Goal: Transaction & Acquisition: Purchase product/service

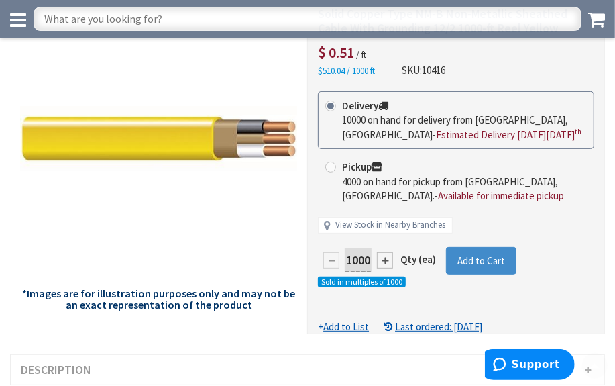
scroll to position [121, 0]
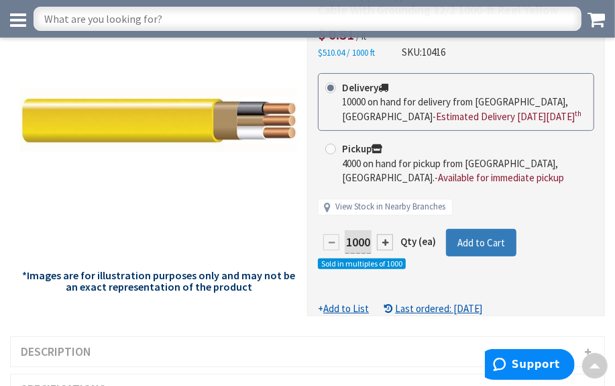
click at [465, 239] on span "Add to Cart" at bounding box center [482, 242] width 48 height 13
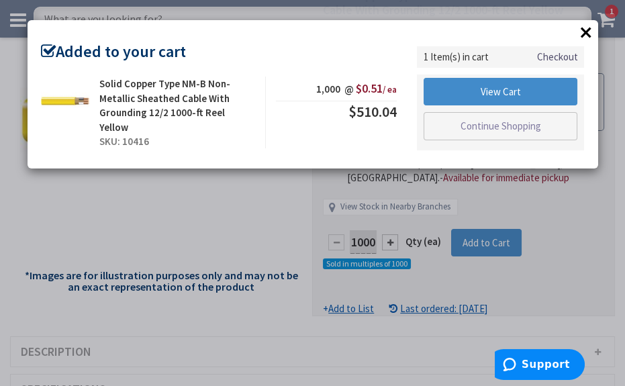
click at [587, 34] on button "×" at bounding box center [586, 32] width 20 height 20
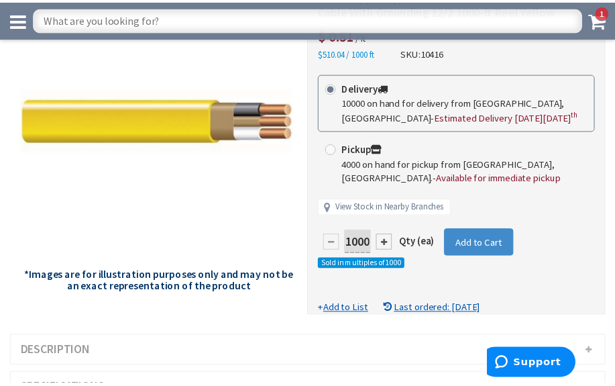
scroll to position [0, 0]
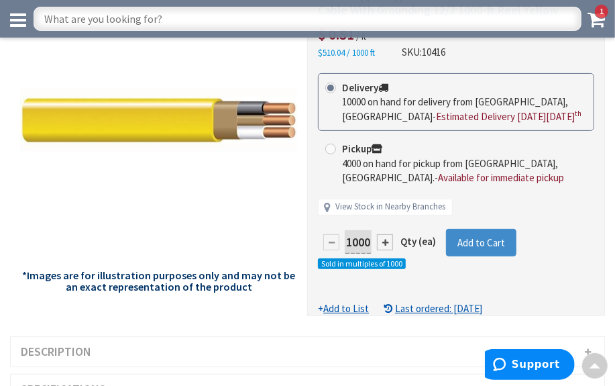
click at [156, 18] on input "text" at bounding box center [308, 19] width 548 height 24
type input "14/2 romex"
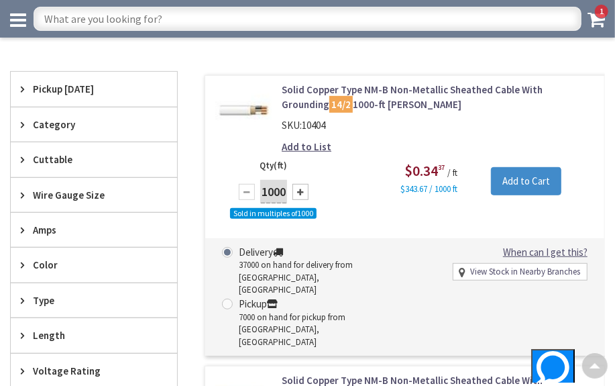
click at [307, 189] on div at bounding box center [301, 192] width 16 height 16
type input "2000"
click at [515, 173] on input "Add to Cart" at bounding box center [526, 181] width 70 height 28
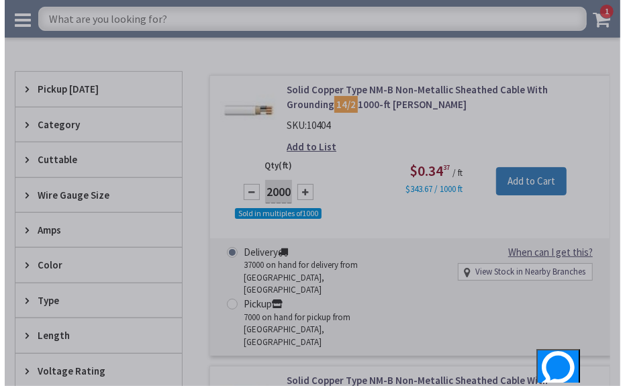
scroll to position [246, 0]
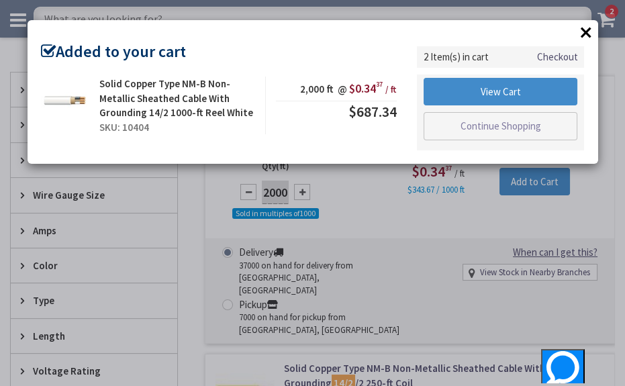
click at [584, 32] on button "×" at bounding box center [586, 32] width 20 height 20
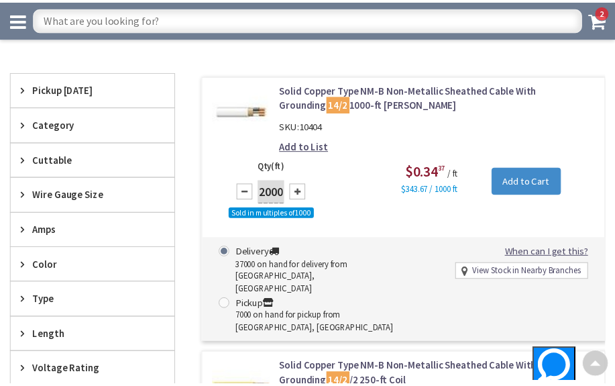
scroll to position [244, 0]
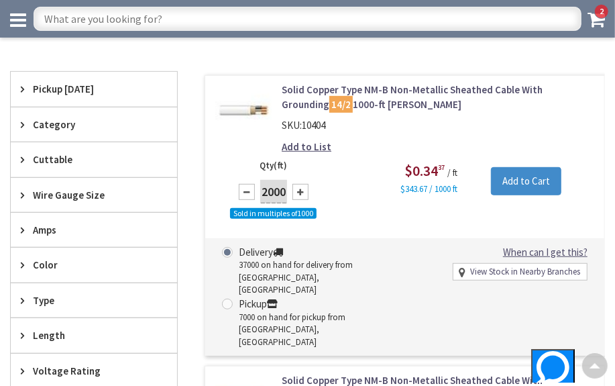
click at [159, 17] on input "text" at bounding box center [308, 19] width 548 height 24
type input "14/3"
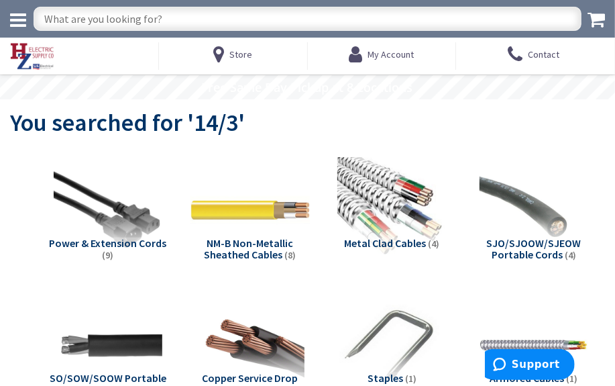
click at [268, 208] on img at bounding box center [250, 209] width 119 height 119
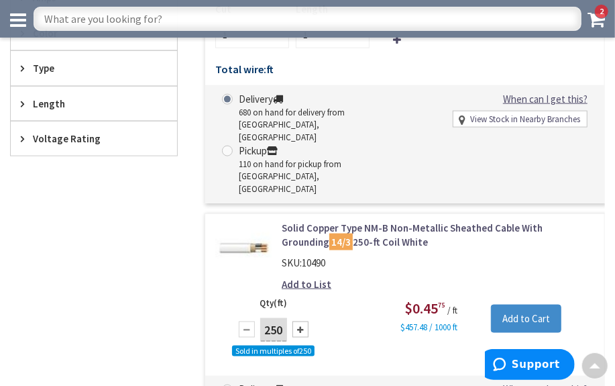
scroll to position [833, 0]
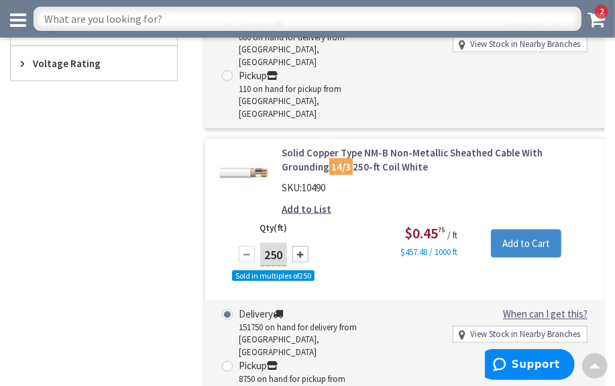
click at [305, 246] on div at bounding box center [301, 254] width 16 height 16
type input "500"
click at [517, 229] on input "Add to Cart" at bounding box center [526, 243] width 70 height 28
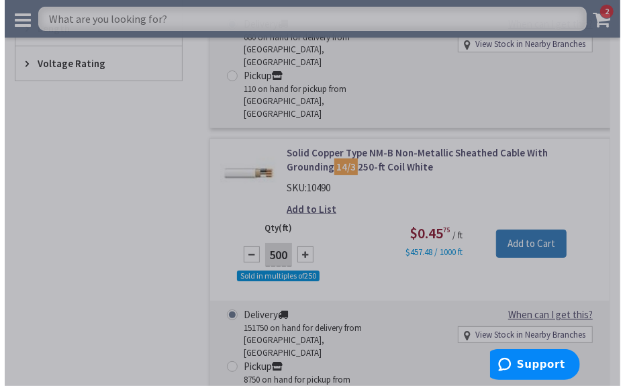
scroll to position [841, 0]
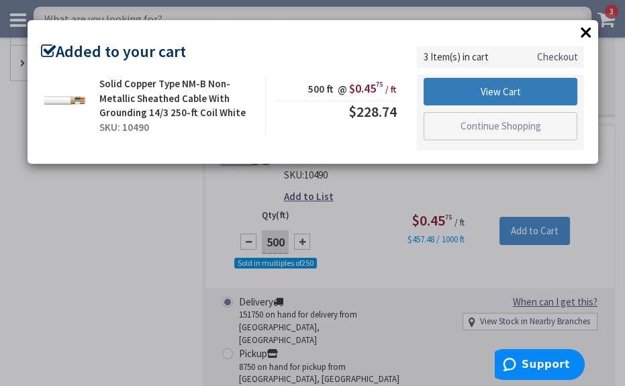
click at [493, 89] on link "View Cart" at bounding box center [500, 92] width 154 height 28
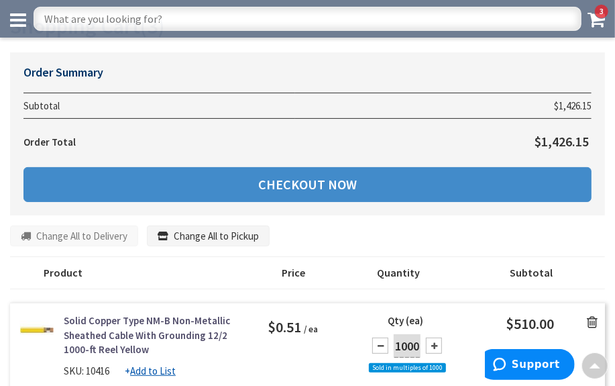
scroll to position [60, 0]
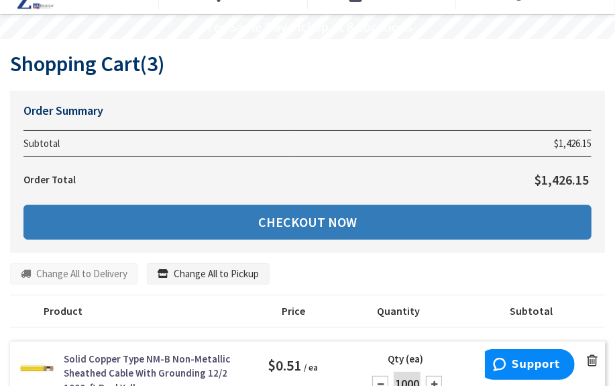
click at [319, 223] on link "Checkout Now" at bounding box center [307, 222] width 568 height 35
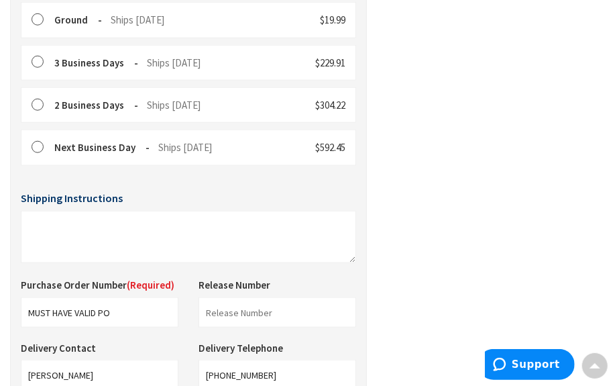
scroll to position [480, 0]
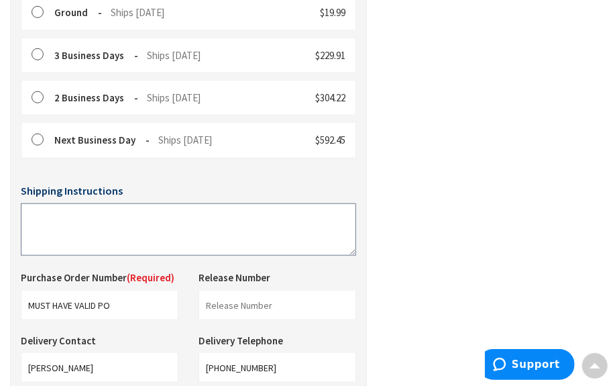
click at [50, 246] on textarea at bounding box center [188, 229] width 335 height 52
type textarea "0"
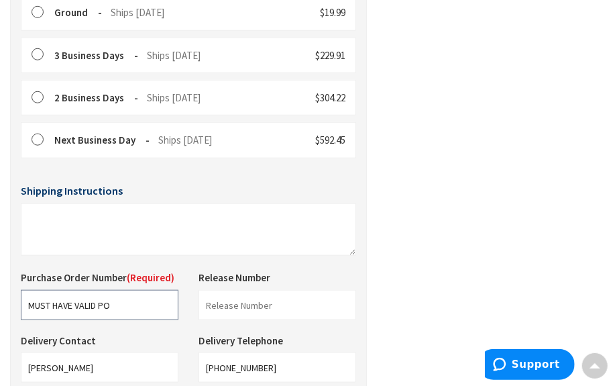
click at [131, 308] on input "MUST HAVE VALID PO" at bounding box center [100, 305] width 158 height 30
type input "M"
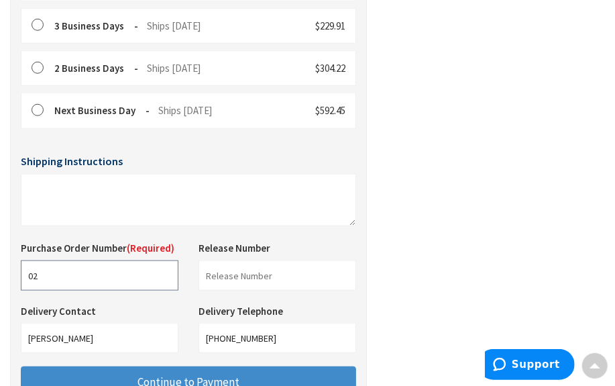
scroll to position [541, 0]
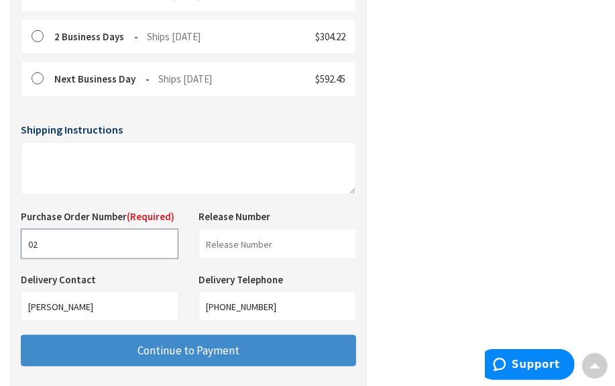
click at [55, 255] on input "02" at bounding box center [100, 244] width 158 height 30
type input "02600621"
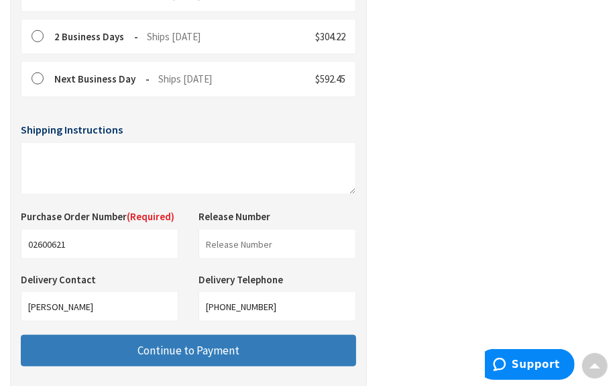
click at [199, 358] on span "Continue to Payment" at bounding box center [189, 350] width 102 height 15
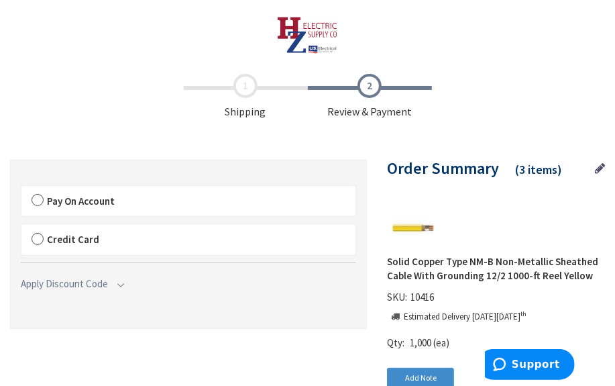
click at [35, 197] on label "Pay On Account" at bounding box center [188, 201] width 334 height 31
click at [21, 189] on input "Pay On Account" at bounding box center [21, 189] width 0 height 0
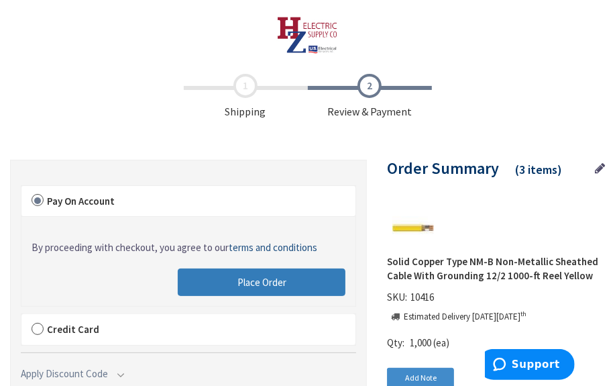
click at [276, 284] on span "Place Order" at bounding box center [262, 282] width 49 height 13
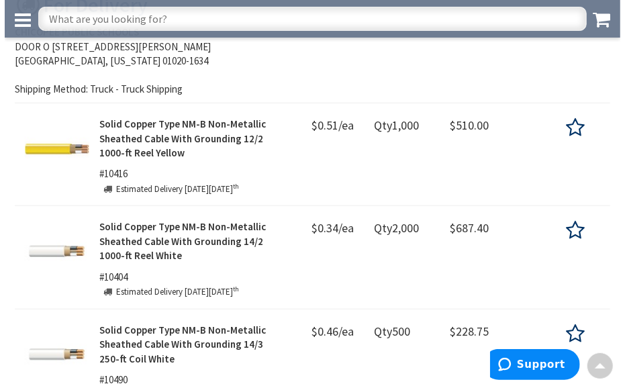
scroll to position [305, 0]
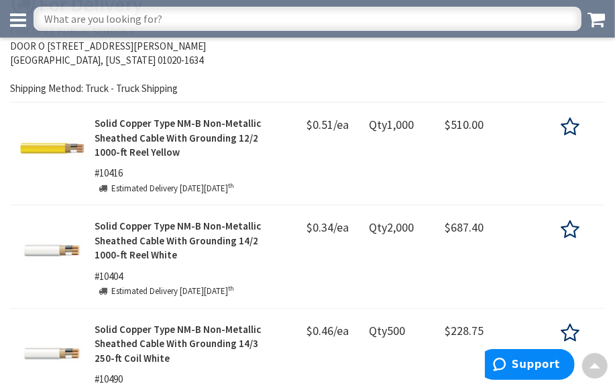
click at [10, 11] on icon at bounding box center [18, 20] width 16 height 19
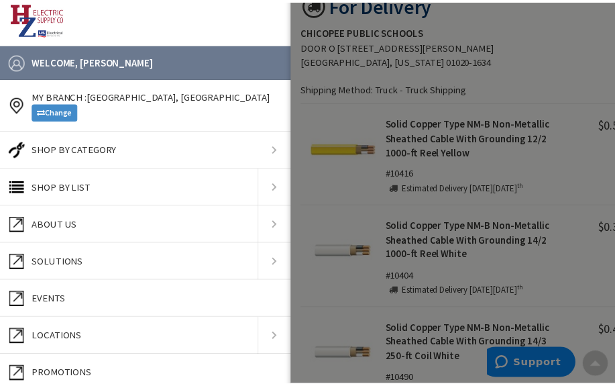
scroll to position [0, 0]
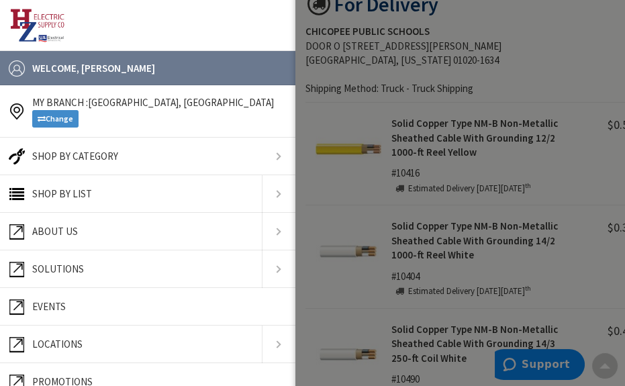
click at [195, 21] on link at bounding box center [147, 26] width 275 height 34
click at [418, 87] on div at bounding box center [607, 193] width 625 height 386
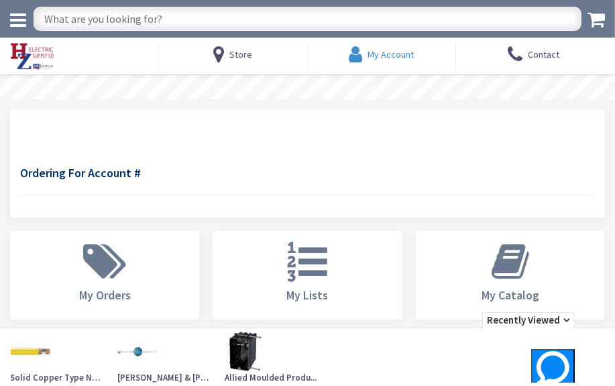
click at [384, 57] on span "My Account" at bounding box center [391, 54] width 46 height 12
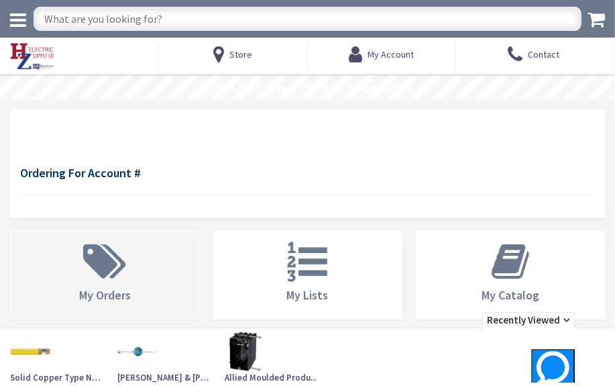
click at [107, 272] on icon at bounding box center [104, 262] width 56 height 40
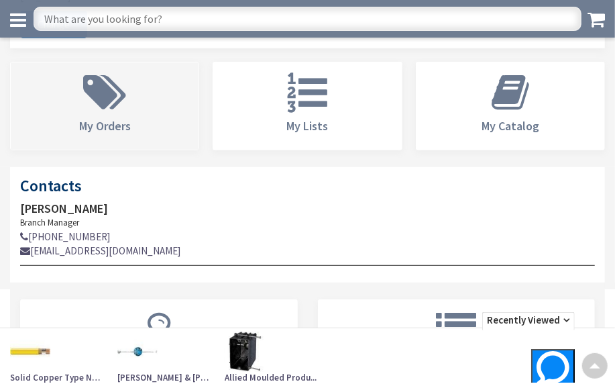
scroll to position [305, 0]
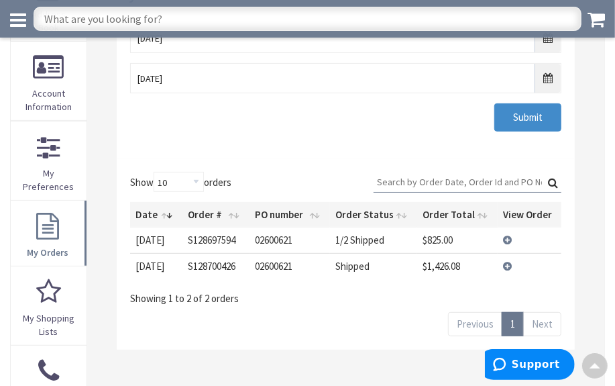
scroll to position [182, 0]
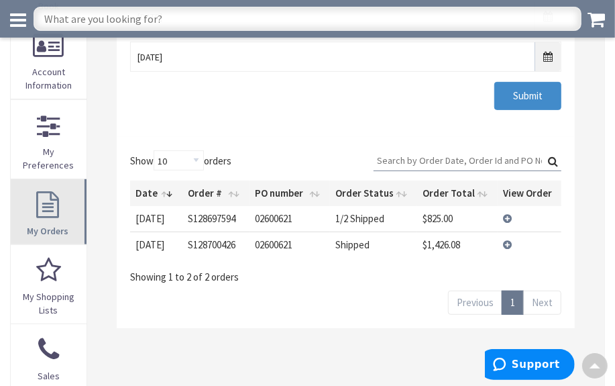
click at [54, 187] on link "My Orders" at bounding box center [49, 211] width 76 height 65
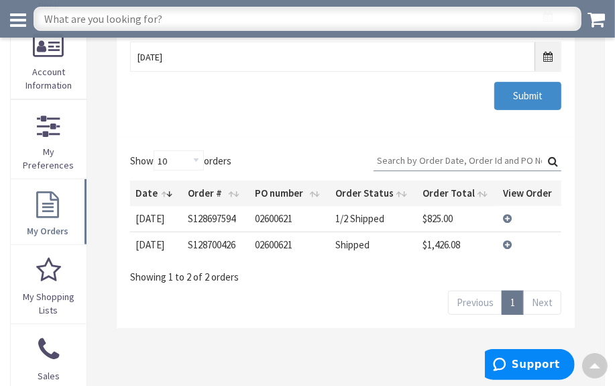
click at [507, 216] on td "View Details" at bounding box center [530, 218] width 64 height 25
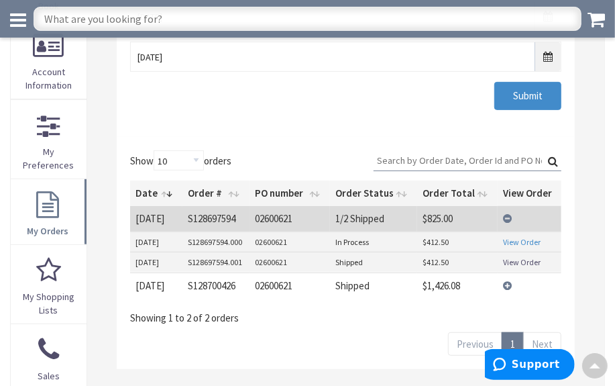
click at [523, 242] on link "View Order" at bounding box center [522, 241] width 38 height 11
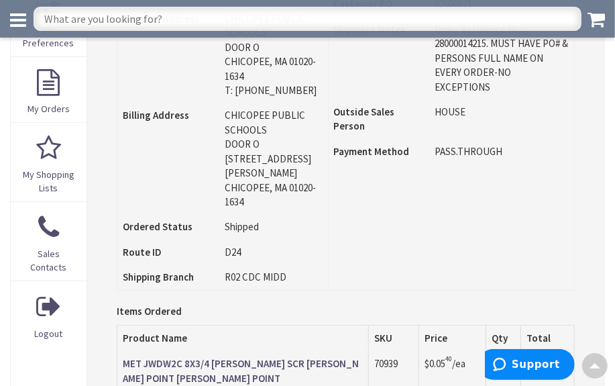
scroll to position [366, 0]
